Goal: Information Seeking & Learning: Find specific fact

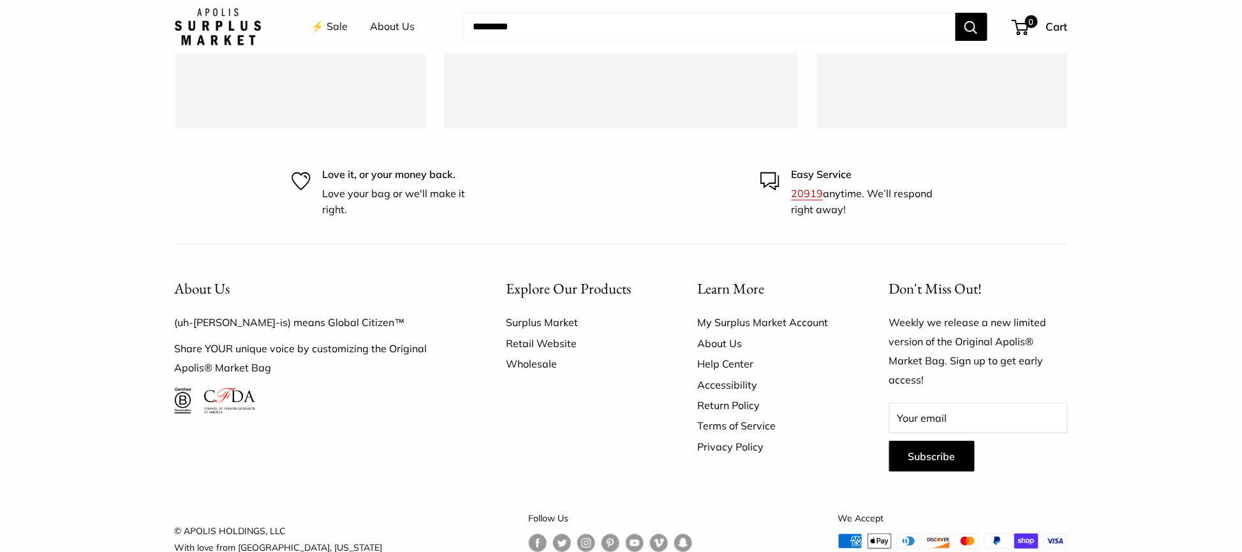
scroll to position [3725, 0]
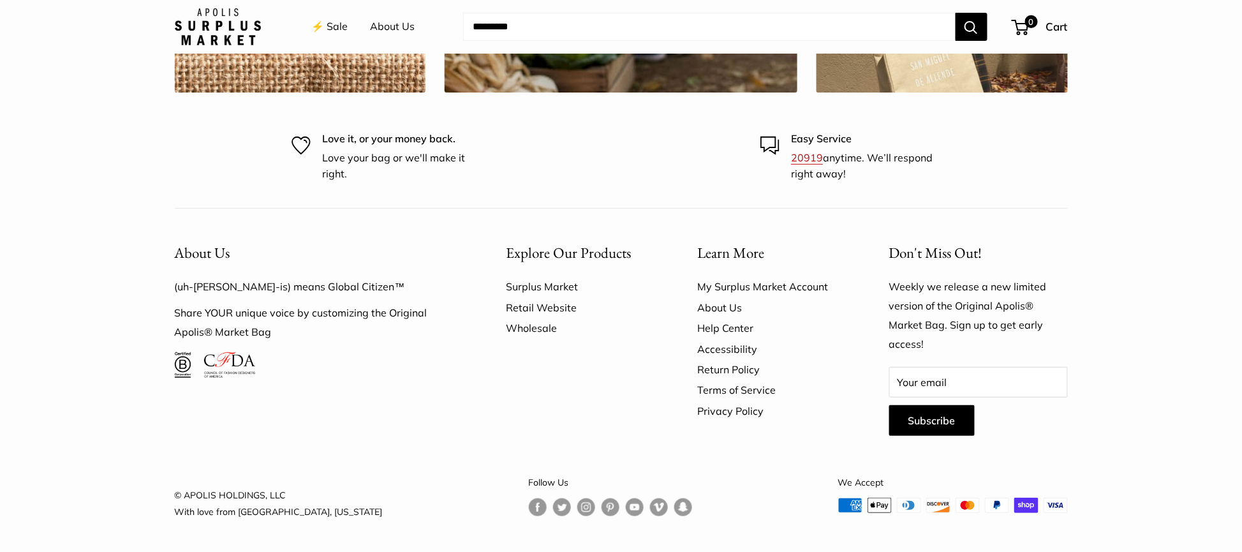
click at [735, 325] on link "Help Center" at bounding box center [771, 328] width 147 height 20
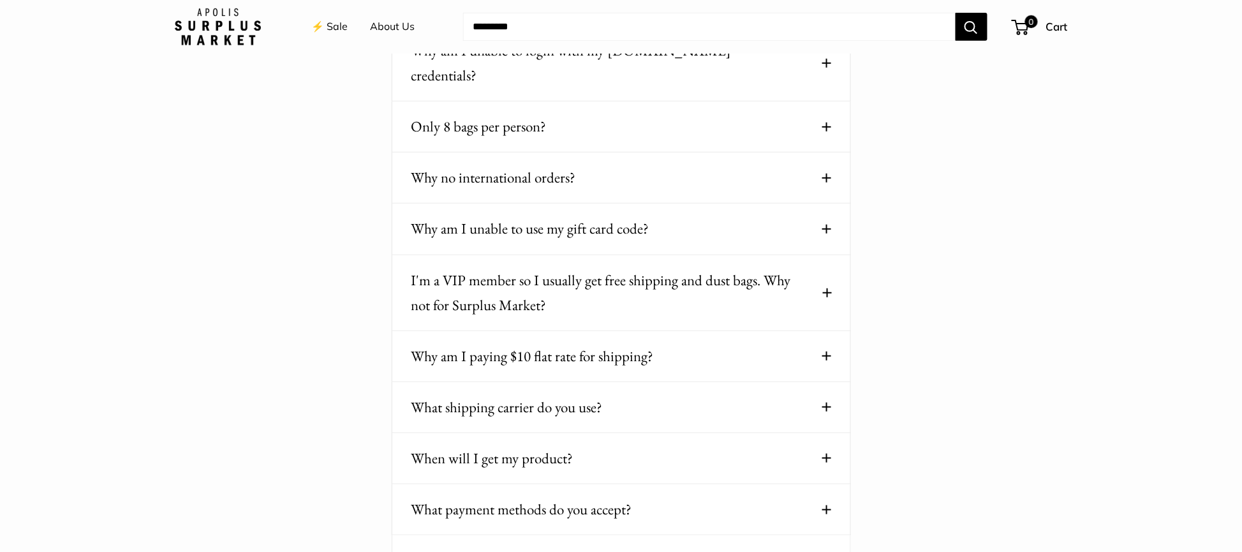
scroll to position [191, 0]
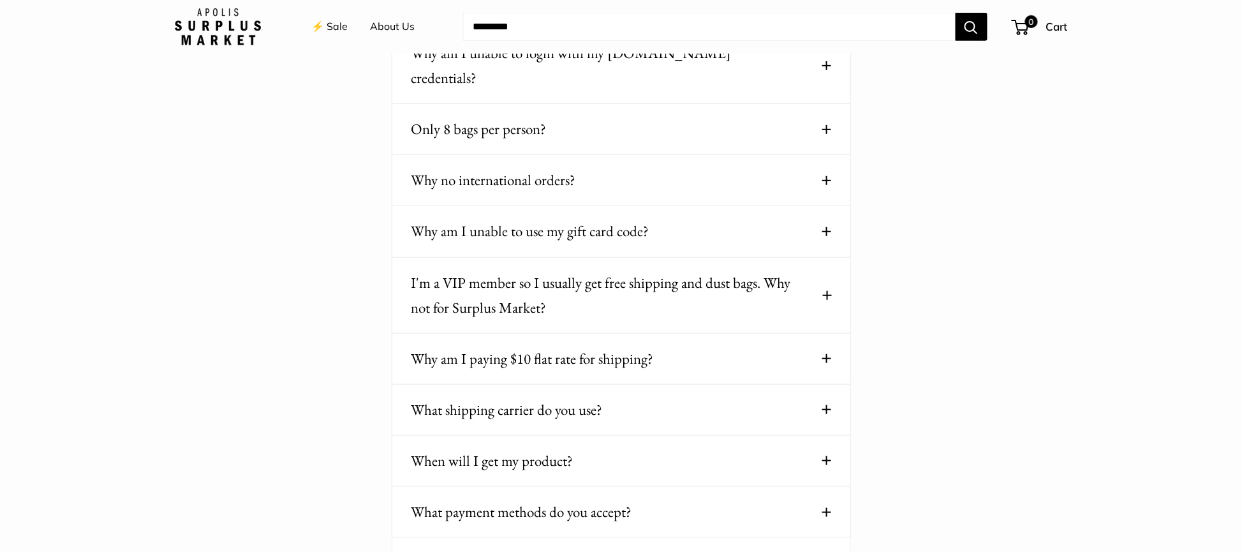
click at [823, 274] on button "I'm a VIP member so I usually get free shipping and dust bags. Why not for Surp…" at bounding box center [622, 296] width 420 height 50
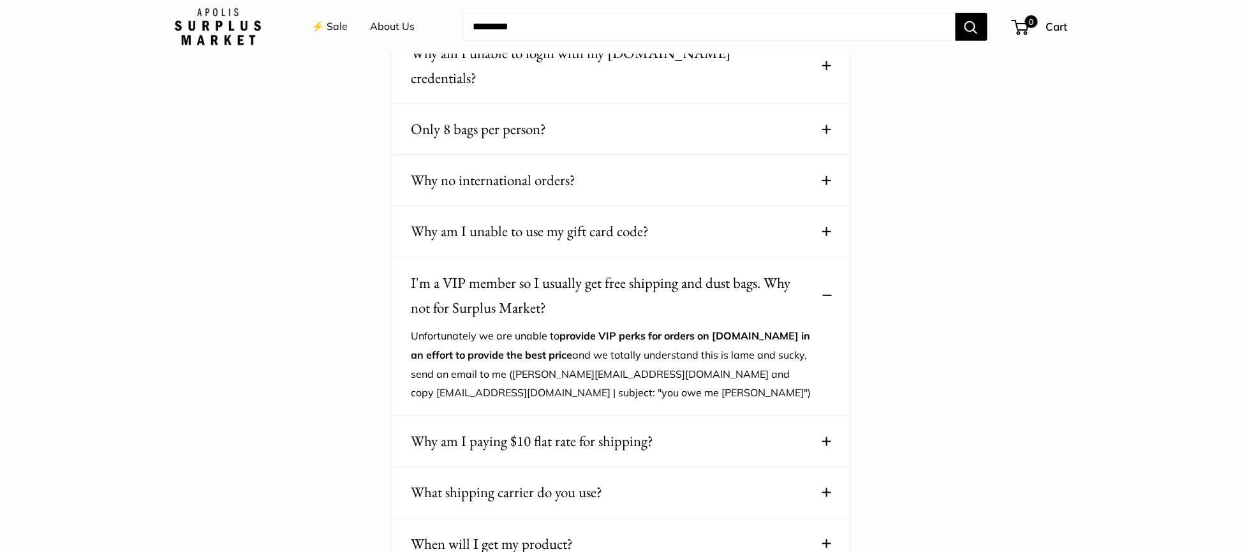
click at [819, 219] on button "Why am I unable to use my gift card code?" at bounding box center [622, 231] width 420 height 25
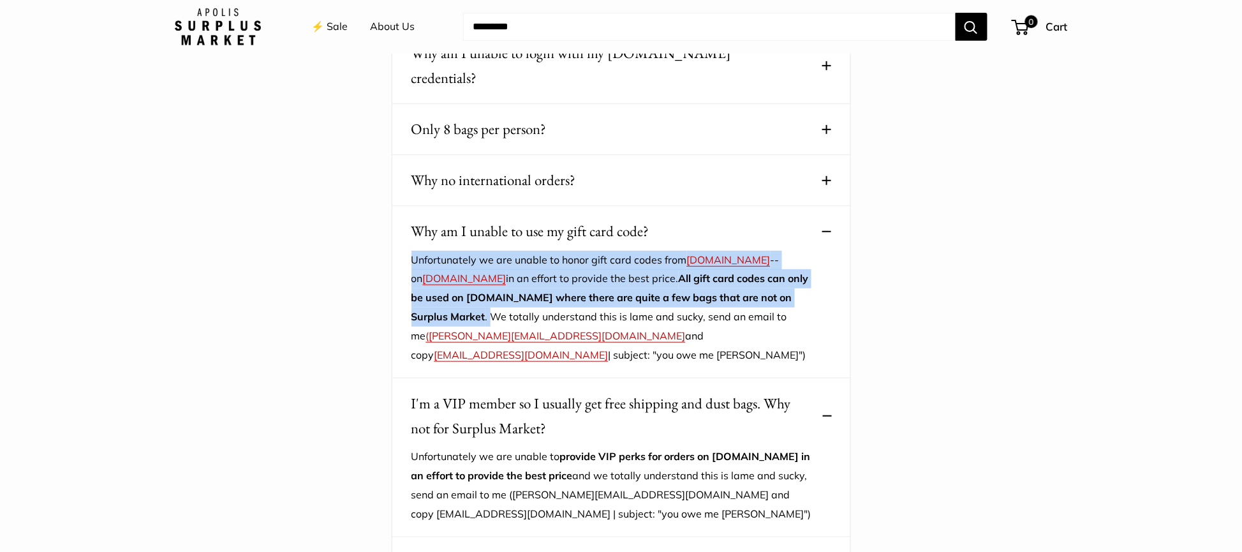
drag, startPoint x: 412, startPoint y: 240, endPoint x: 507, endPoint y: 293, distance: 108.8
click at [507, 293] on p "Unfortunately we are unable to honor gift card codes from ApolisGlobal.com -- o…" at bounding box center [612, 308] width 401 height 114
copy p "Unfortunately we are unable to honor gift card codes from ApolisGlobal.com -- o…"
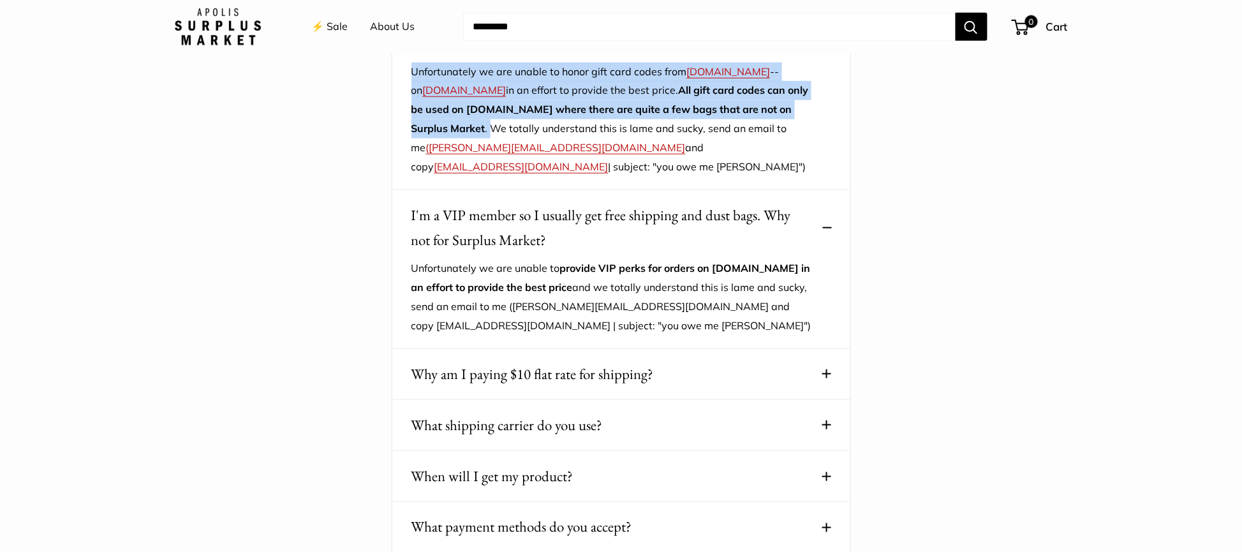
scroll to position [383, 0]
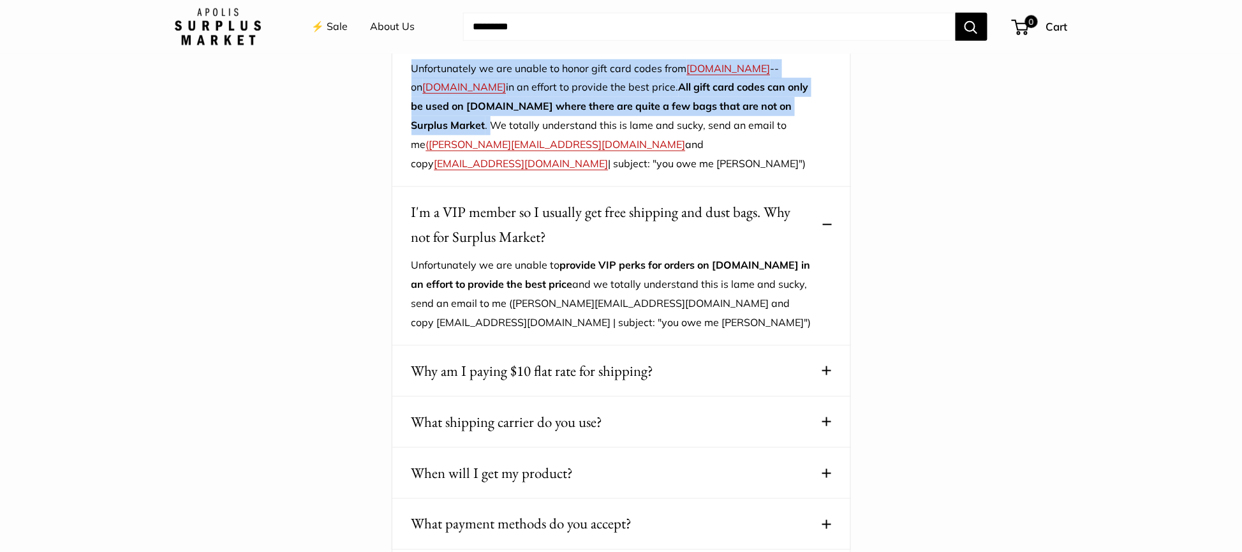
drag, startPoint x: 412, startPoint y: 245, endPoint x: 713, endPoint y: 257, distance: 301.4
click at [713, 257] on p "Unfortunately we are unable to provide VIP perks for orders on Market.ApolisGlo…" at bounding box center [612, 294] width 401 height 77
copy p "Unfortunately we are unable to provide VIP perks for orders on Market.ApolisGlo…"
